Goal: Task Accomplishment & Management: Manage account settings

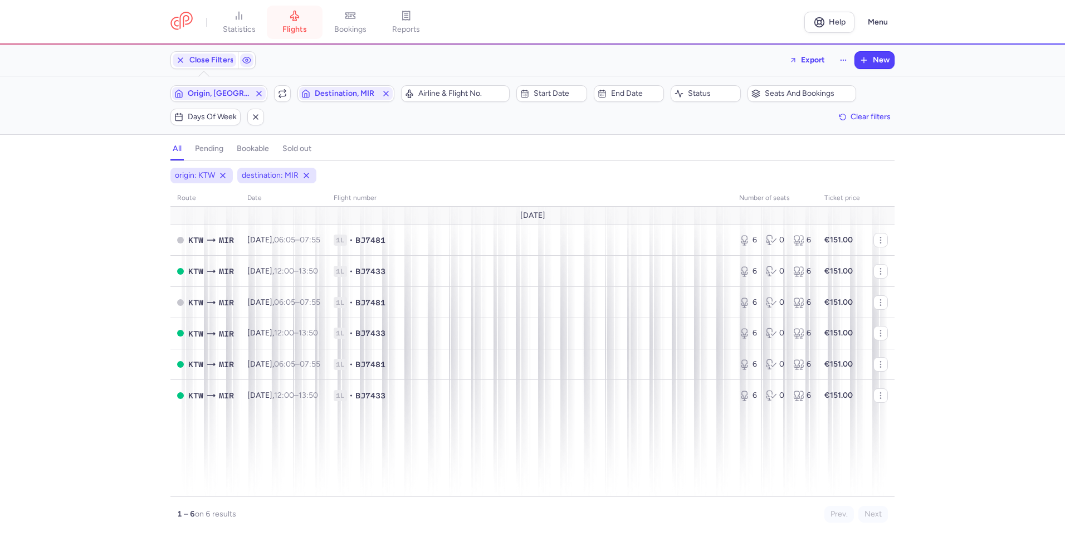
click at [292, 20] on icon at bounding box center [294, 15] width 11 height 11
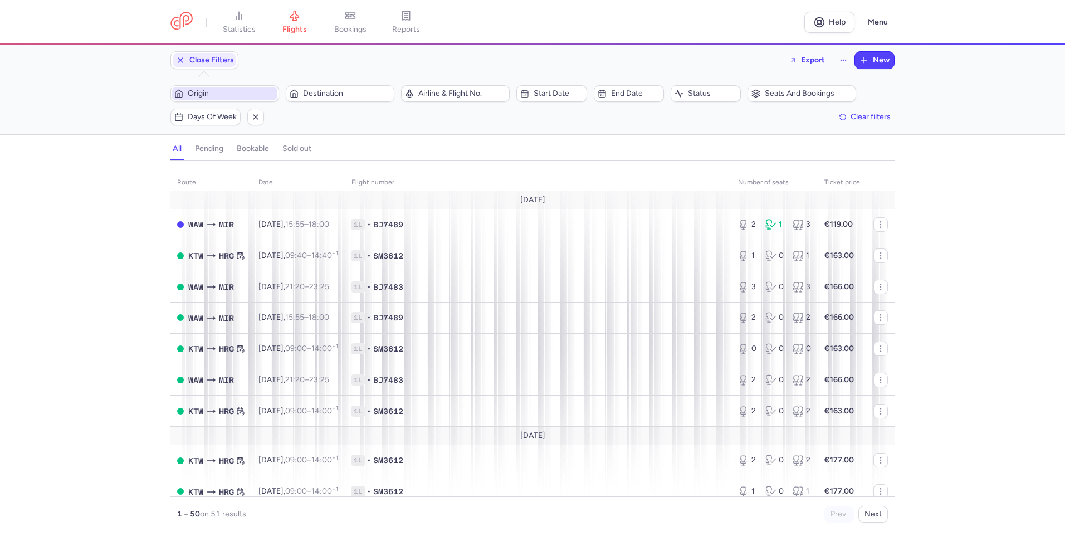
click at [230, 98] on span "Origin" at bounding box center [231, 93] width 87 height 9
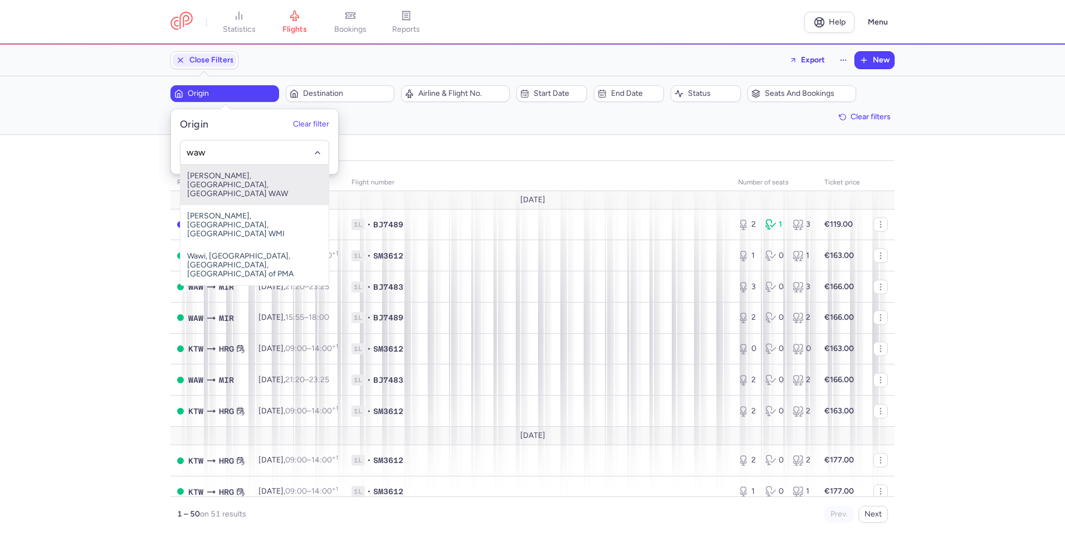
drag, startPoint x: 247, startPoint y: 179, endPoint x: 301, endPoint y: 159, distance: 57.5
click at [249, 178] on span "[PERSON_NAME], [GEOGRAPHIC_DATA], [GEOGRAPHIC_DATA] WAW" at bounding box center [255, 185] width 148 height 40
type input "waw"
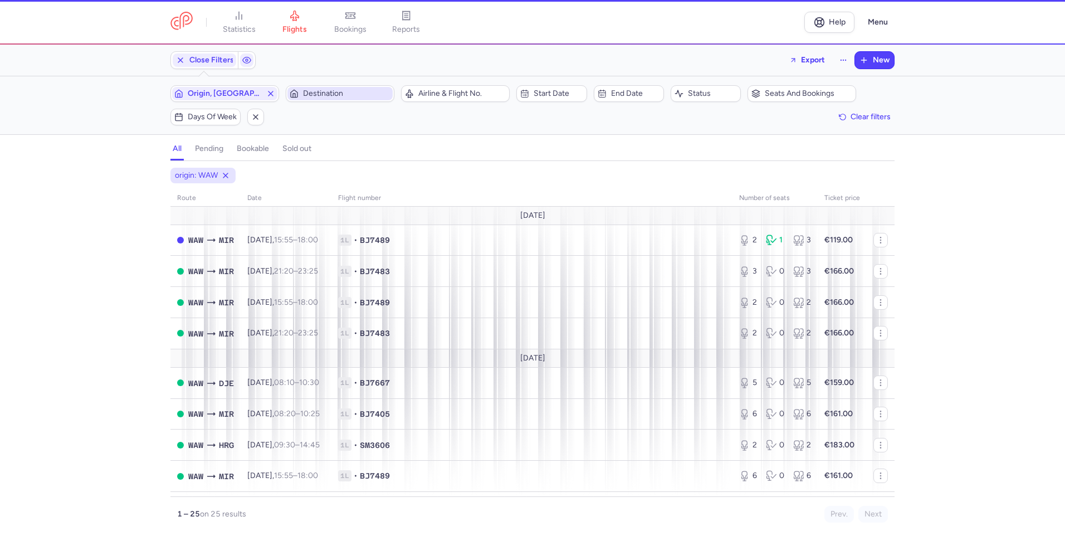
click at [315, 92] on span "Destination" at bounding box center [346, 93] width 87 height 9
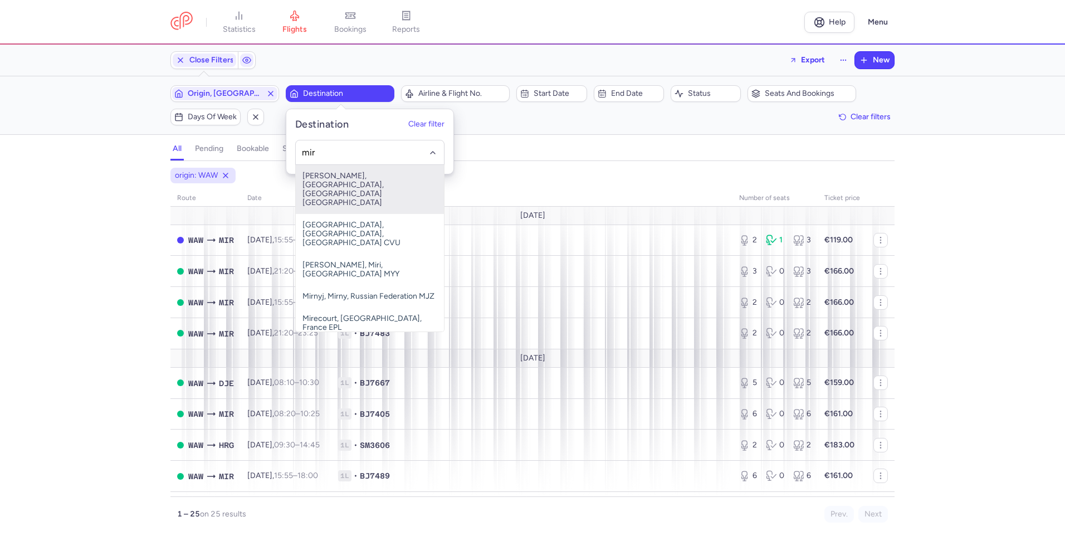
click at [368, 182] on span "[PERSON_NAME], [GEOGRAPHIC_DATA], [GEOGRAPHIC_DATA] [GEOGRAPHIC_DATA]" at bounding box center [370, 189] width 148 height 49
type input "mir"
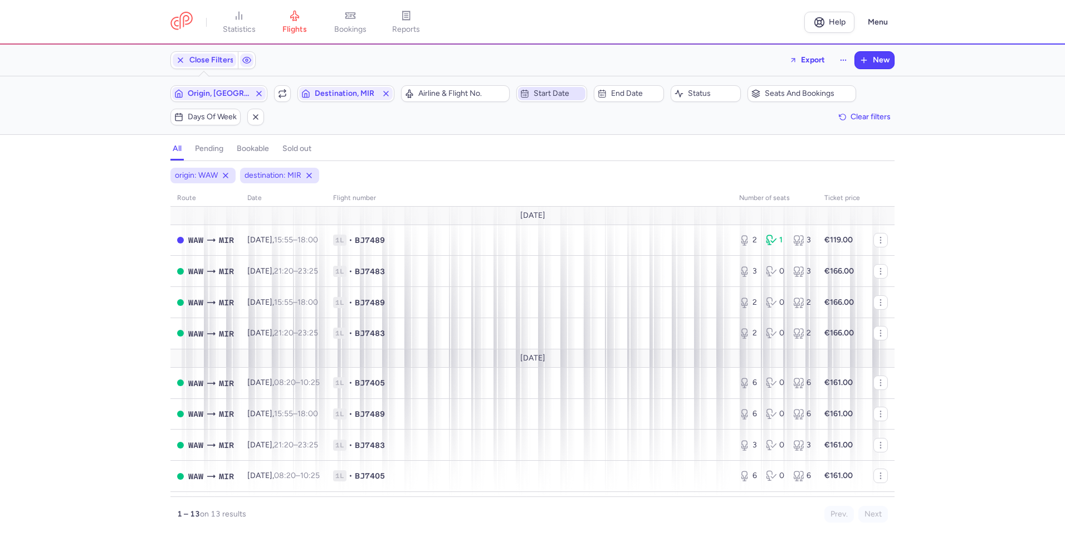
click at [559, 96] on span "Start date" at bounding box center [558, 93] width 49 height 9
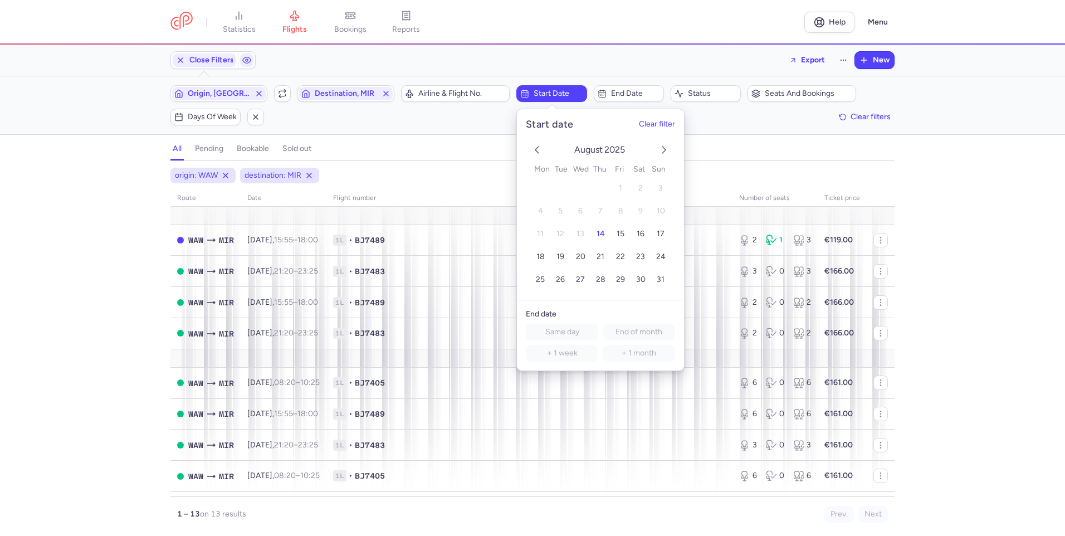
click at [660, 155] on icon "next month" at bounding box center [664, 149] width 13 height 13
click at [598, 232] on span "16" at bounding box center [601, 234] width 8 height 9
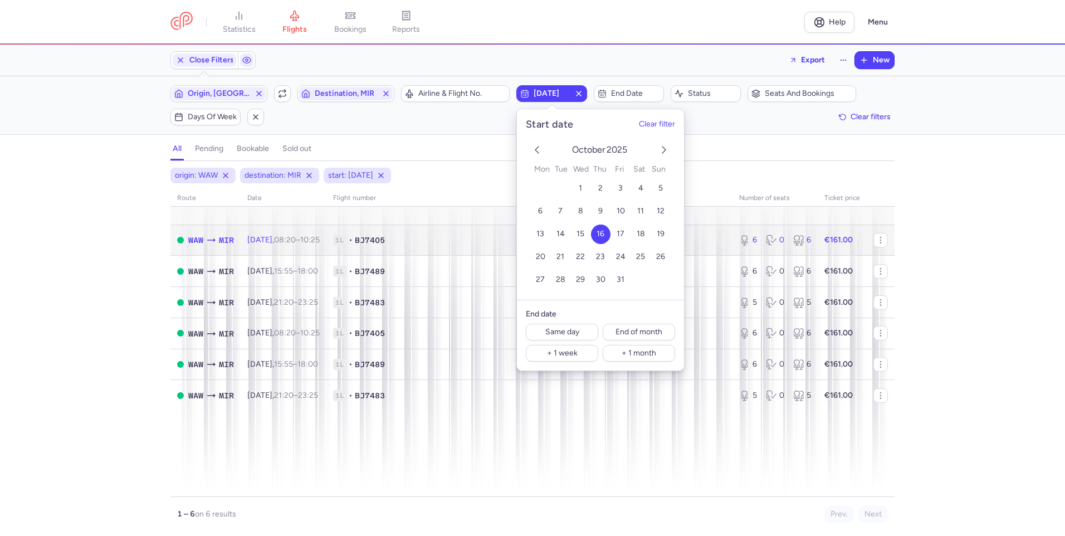
click at [281, 244] on span "[DATE] 08:20 – 10:25 +0" at bounding box center [283, 239] width 72 height 9
select select "hours"
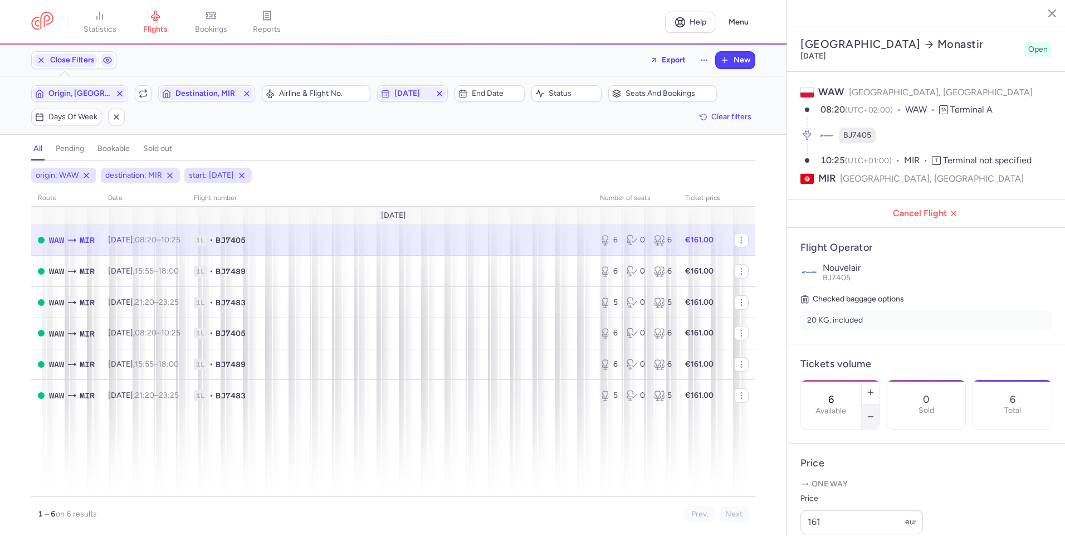
click at [875, 412] on icon "button" at bounding box center [870, 416] width 9 height 9
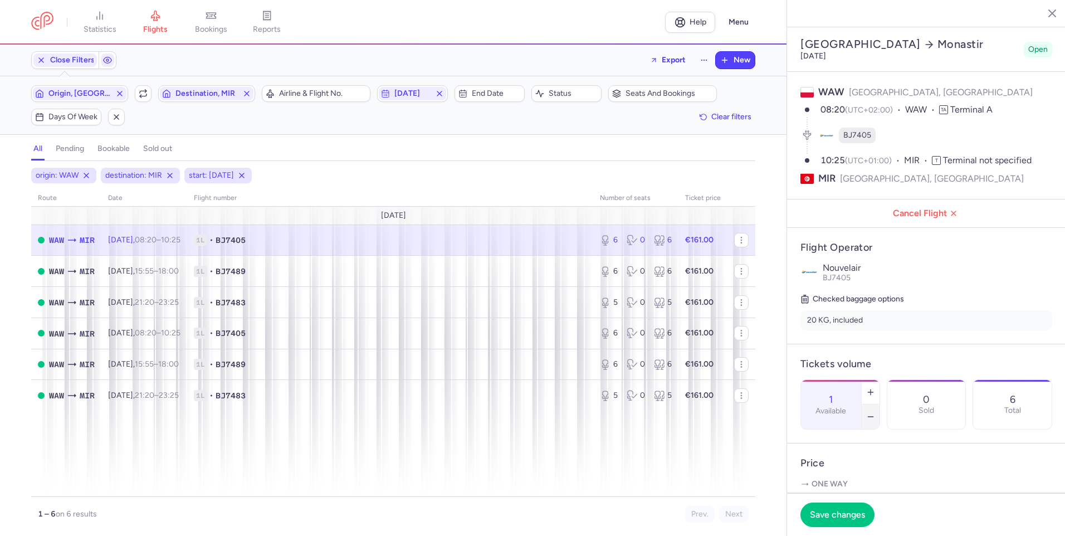
click at [875, 412] on icon "button" at bounding box center [870, 416] width 9 height 9
type input "0"
click at [848, 512] on span "Save changes" at bounding box center [837, 514] width 55 height 10
